Goal: Find specific page/section: Find specific page/section

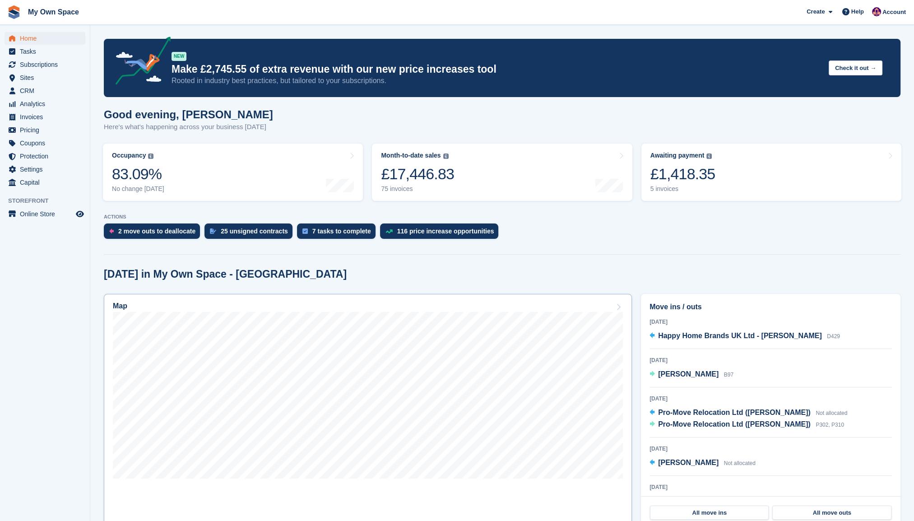
click at [121, 307] on h2 "Map" at bounding box center [120, 306] width 14 height 8
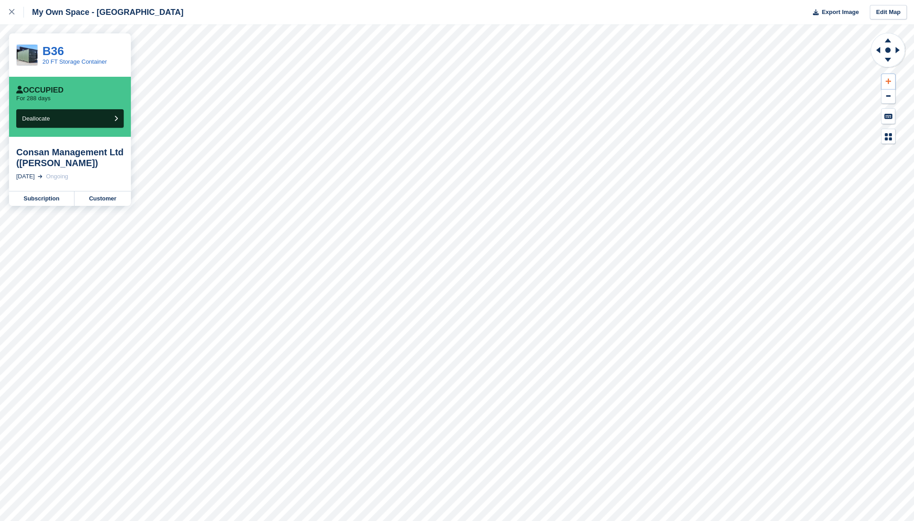
click at [887, 83] on icon at bounding box center [888, 81] width 5 height 6
click at [898, 55] on icon at bounding box center [898, 49] width 11 height 23
click at [879, 48] on icon at bounding box center [878, 50] width 4 height 6
click at [105, 199] on link "Customer" at bounding box center [102, 198] width 56 height 14
